Goal: Transaction & Acquisition: Book appointment/travel/reservation

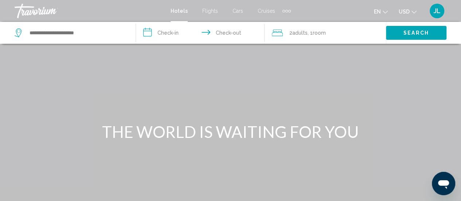
click at [266, 11] on span "Cruises" at bounding box center [266, 11] width 17 height 6
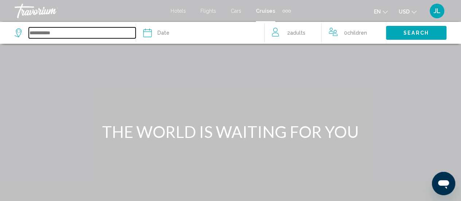
click at [60, 34] on input "Search widget" at bounding box center [82, 32] width 107 height 11
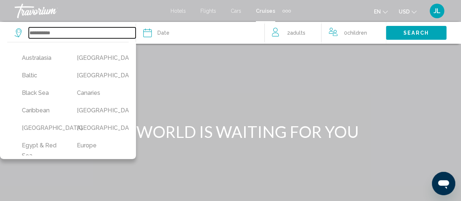
scroll to position [40, 0]
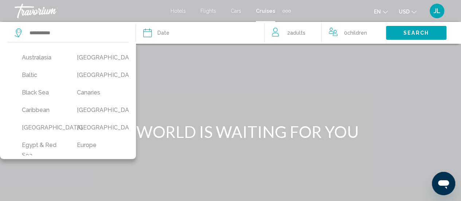
click at [43, 110] on button "Caribbean" at bounding box center [42, 110] width 48 height 14
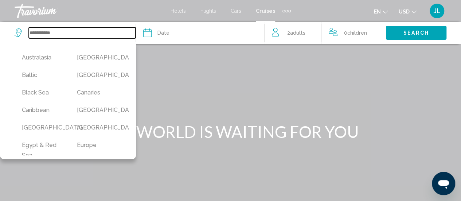
type input "*********"
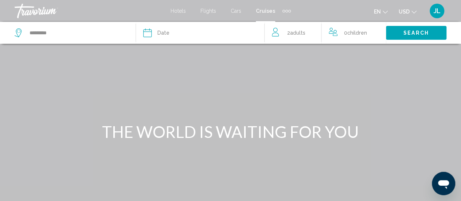
click at [173, 35] on div "Date" at bounding box center [203, 33] width 121 height 10
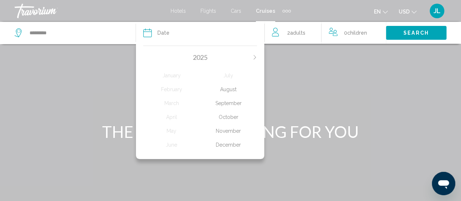
click at [229, 116] on div "October" at bounding box center [228, 116] width 57 height 13
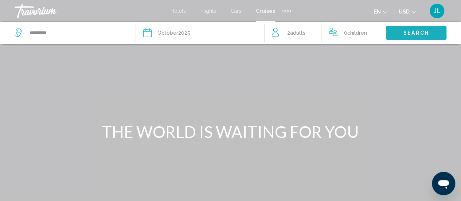
click at [407, 33] on span "Search" at bounding box center [415, 33] width 25 height 6
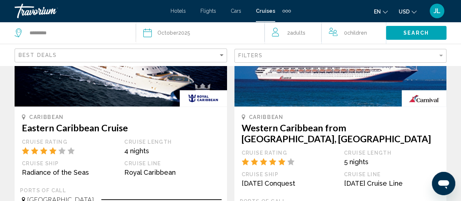
scroll to position [110, 0]
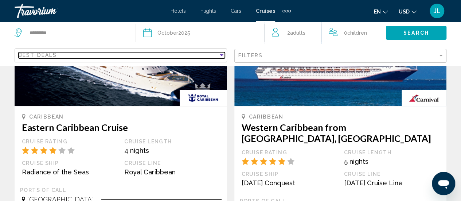
click at [220, 53] on div "Sort by" at bounding box center [221, 55] width 7 height 6
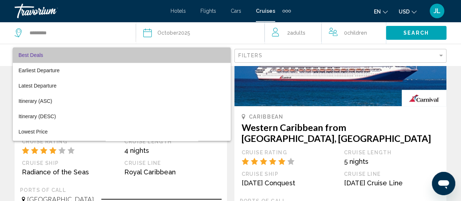
click at [220, 53] on mat-option "Best Deals" at bounding box center [122, 54] width 218 height 15
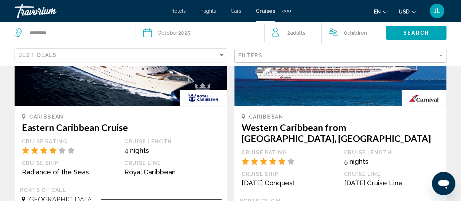
click at [247, 60] on div "Filters" at bounding box center [341, 55] width 206 height 13
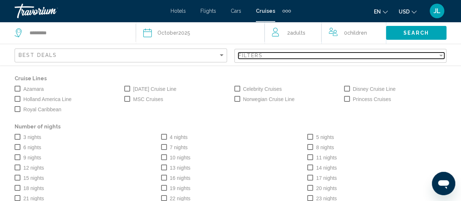
scroll to position [16, 0]
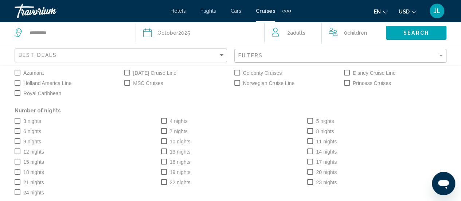
click at [162, 119] on span "Search widget" at bounding box center [164, 121] width 6 height 6
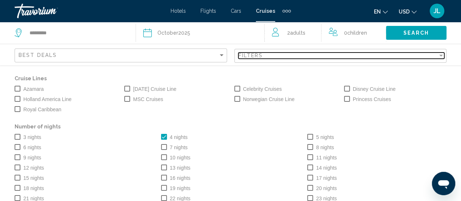
click at [439, 55] on div "Filter" at bounding box center [441, 56] width 4 height 2
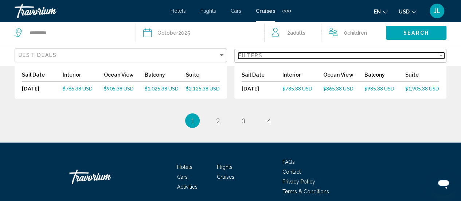
click at [439, 55] on div "Filter" at bounding box center [441, 56] width 4 height 2
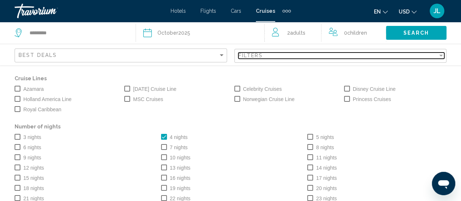
click at [439, 55] on div "Filter" at bounding box center [441, 56] width 4 height 2
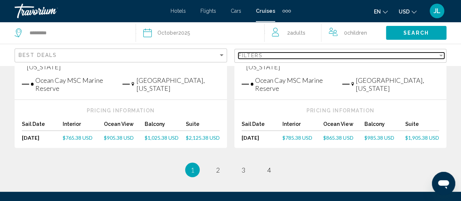
scroll to position [906, 0]
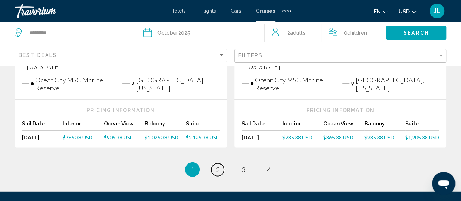
click at [218, 165] on span "2" at bounding box center [218, 169] width 4 height 8
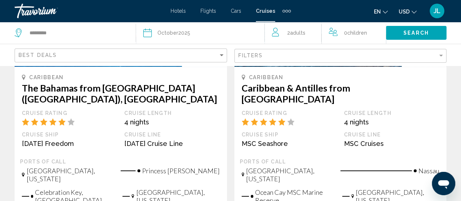
scroll to position [150, 0]
